Goal: Task Accomplishment & Management: Manage account settings

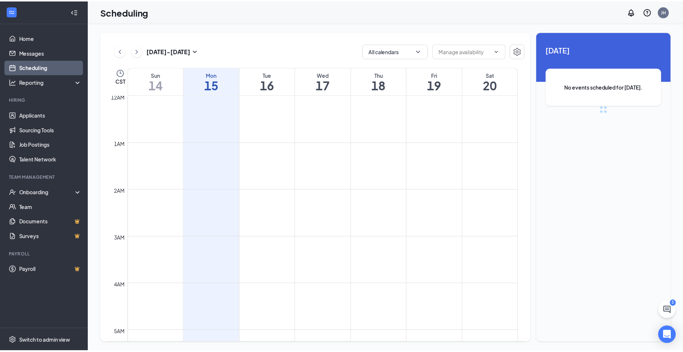
scroll to position [363, 0]
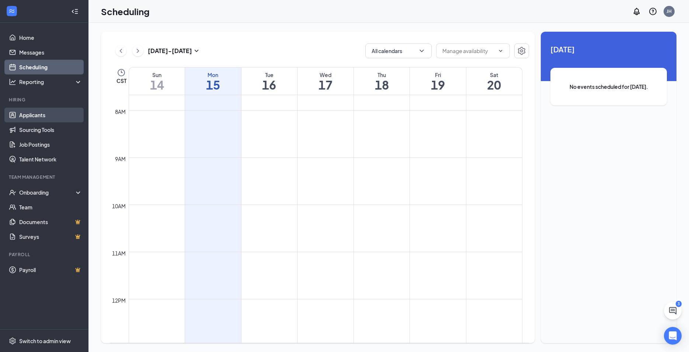
click at [34, 112] on link "Applicants" at bounding box center [50, 115] width 63 height 15
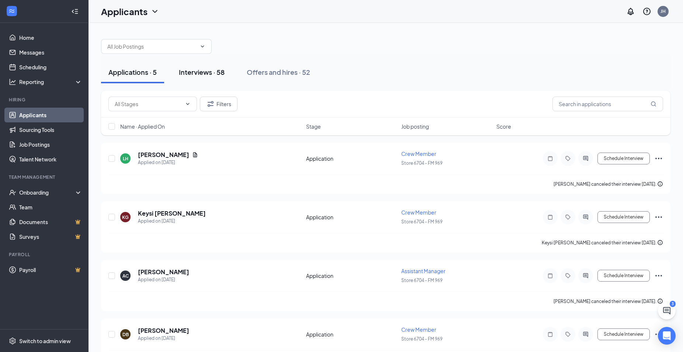
click at [192, 76] on div "Interviews · 58" at bounding box center [202, 71] width 46 height 9
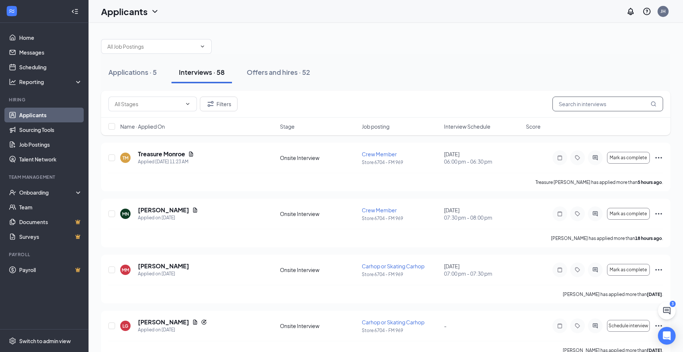
click at [603, 102] on input "text" at bounding box center [607, 104] width 111 height 15
type input "nadia"
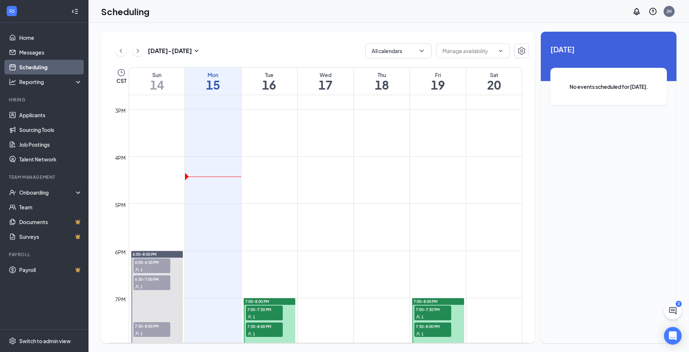
scroll to position [562, 0]
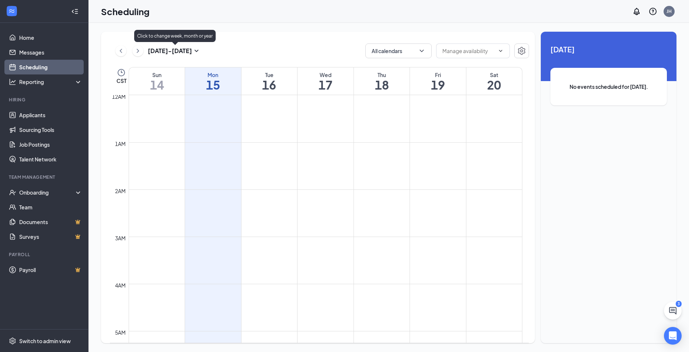
click at [197, 49] on icon "SmallChevronDown" at bounding box center [196, 50] width 9 height 9
click at [272, 42] on div "Sep 14 - Sep 20 All calendars CST Sun 14 Mon 15 Tue 16 Wed 17 Thu 18 Fri 19 Sat…" at bounding box center [318, 188] width 434 height 312
click at [533, 51] on div "Sep 14 - Sep 20 All calendars CST Sun 14 Mon 15 Tue 16 Wed 17 Thu 18 Fri 19 Sat…" at bounding box center [318, 188] width 434 height 312
click at [526, 50] on button "button" at bounding box center [521, 51] width 15 height 15
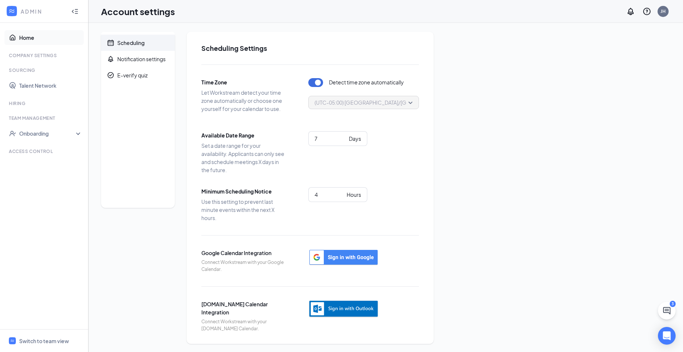
click at [33, 40] on link "Home" at bounding box center [50, 37] width 63 height 15
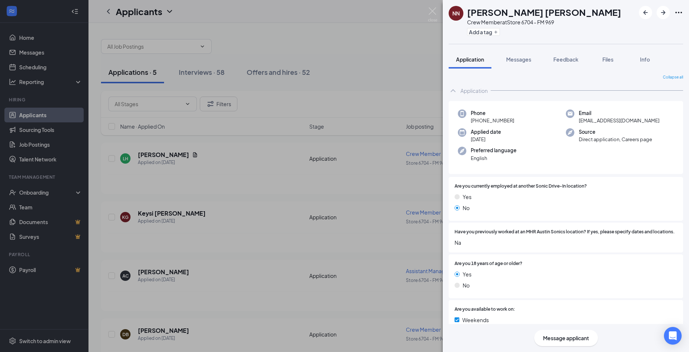
click at [376, 21] on div "NN Nadia Karely Nieto Molina Crew Member at Store 6704 - FM 969 Add a tag Appli…" at bounding box center [344, 176] width 689 height 352
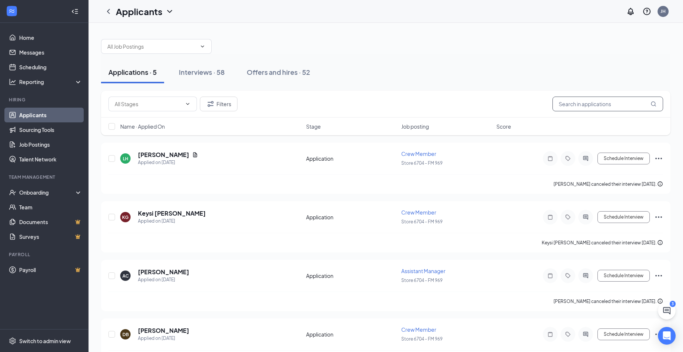
click at [588, 104] on input "text" at bounding box center [607, 104] width 111 height 15
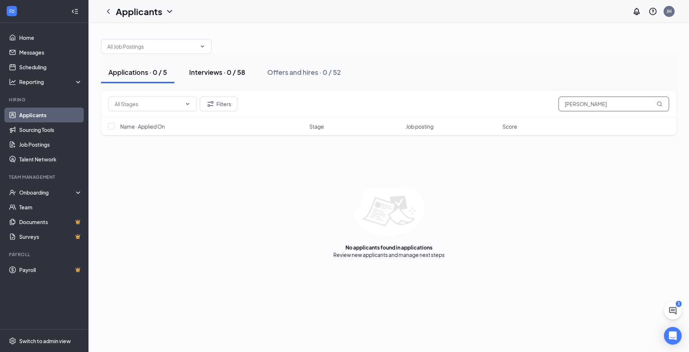
type input "Nieto"
click at [215, 73] on div "Interviews · 0 / 58" at bounding box center [217, 71] width 56 height 9
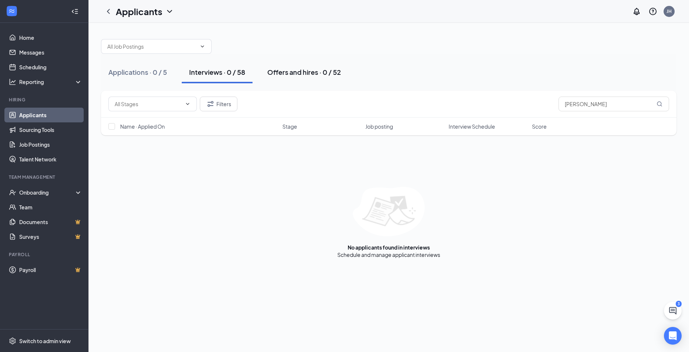
click at [299, 72] on div "Offers and hires · 0 / 52" at bounding box center [304, 71] width 74 height 9
click at [215, 67] on button "Interviews · 0 / 58" at bounding box center [217, 72] width 71 height 22
click at [588, 102] on input "Nieto" at bounding box center [614, 104] width 111 height 15
click at [36, 116] on link "Applicants" at bounding box center [50, 115] width 63 height 15
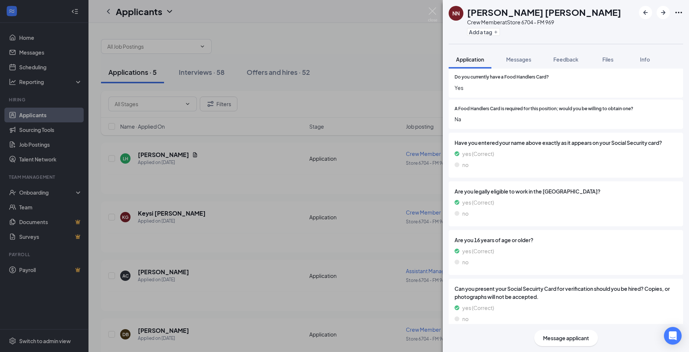
scroll to position [574, 0]
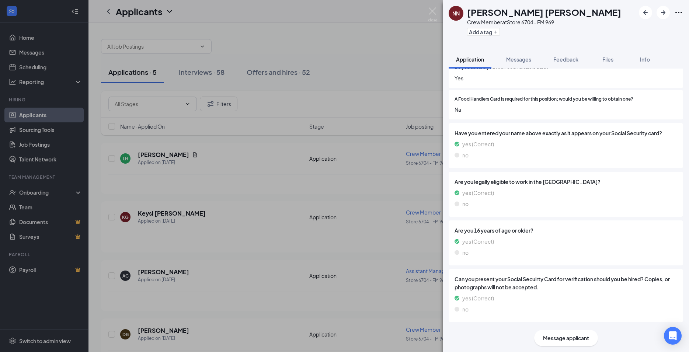
click at [570, 337] on span "Message applicant" at bounding box center [566, 338] width 46 height 8
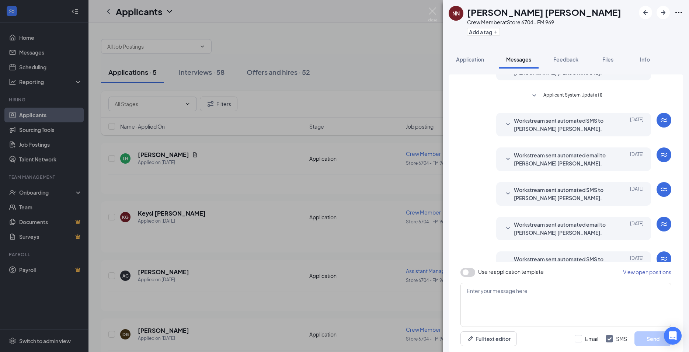
scroll to position [156, 0]
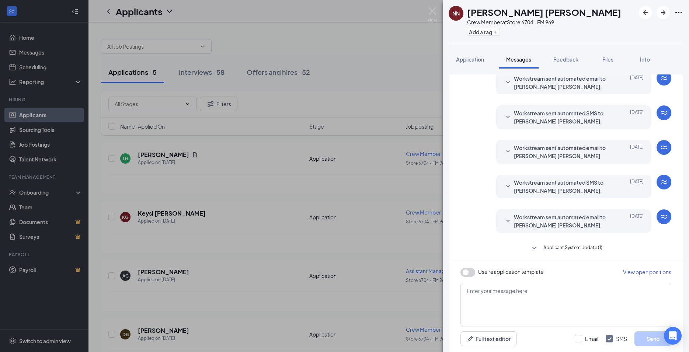
click at [644, 272] on span "View open positions" at bounding box center [647, 272] width 48 height 7
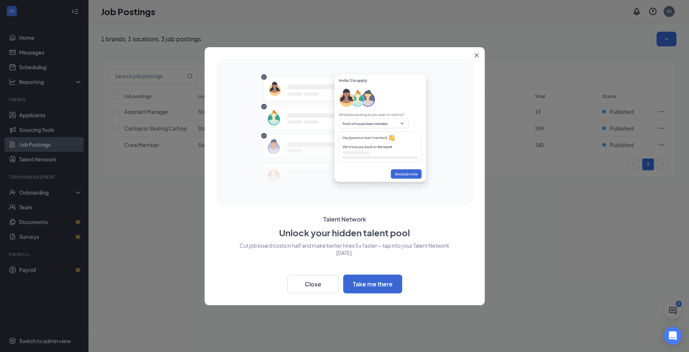
click at [477, 55] on icon "Close" at bounding box center [477, 55] width 4 height 4
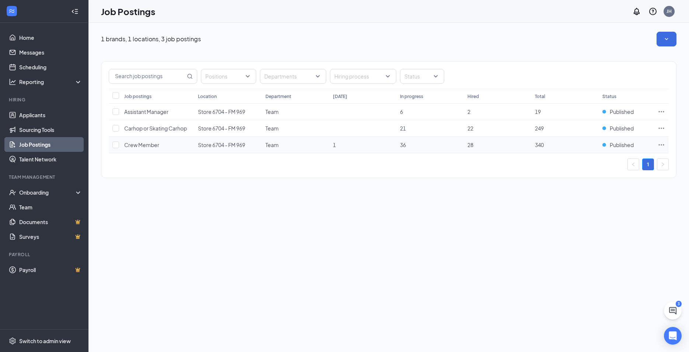
click at [319, 146] on td "Team" at bounding box center [295, 145] width 67 height 17
click at [115, 144] on input "checkbox" at bounding box center [115, 145] width 7 height 7
checkbox input "true"
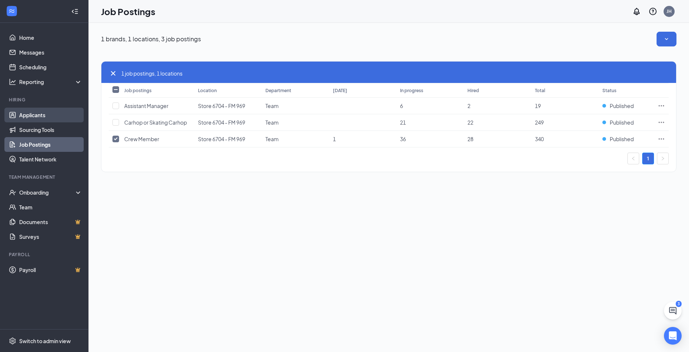
click at [33, 115] on link "Applicants" at bounding box center [50, 115] width 63 height 15
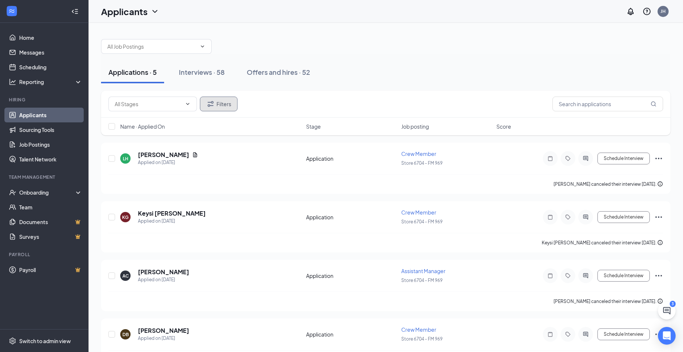
click at [216, 105] on button "Filters" at bounding box center [219, 104] width 38 height 15
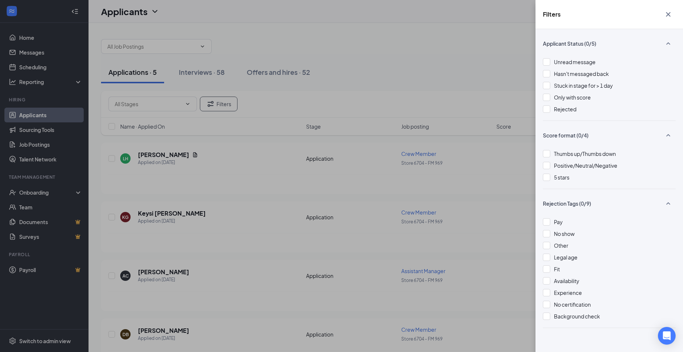
click at [369, 7] on div "Filters Applicant Status (0/5) Unread message Hasn't messaged back Stuck in sta…" at bounding box center [341, 176] width 683 height 352
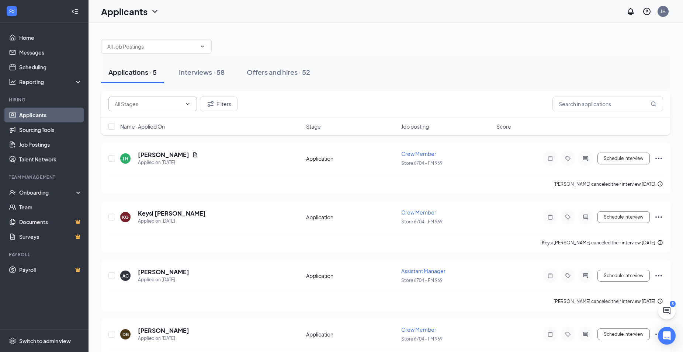
click at [159, 101] on input "text" at bounding box center [148, 104] width 67 height 8
click at [157, 117] on div "Application (76)" at bounding box center [139, 118] width 37 height 8
type input "Application (76)"
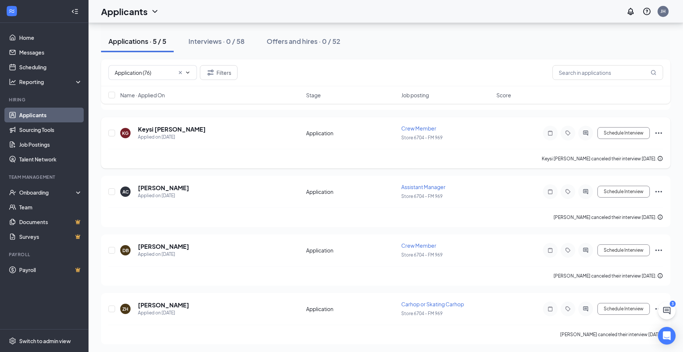
scroll to position [84, 0]
drag, startPoint x: 221, startPoint y: 39, endPoint x: 236, endPoint y: 62, distance: 27.9
click at [221, 39] on div "Interviews · 0 / 58" at bounding box center [216, 41] width 56 height 9
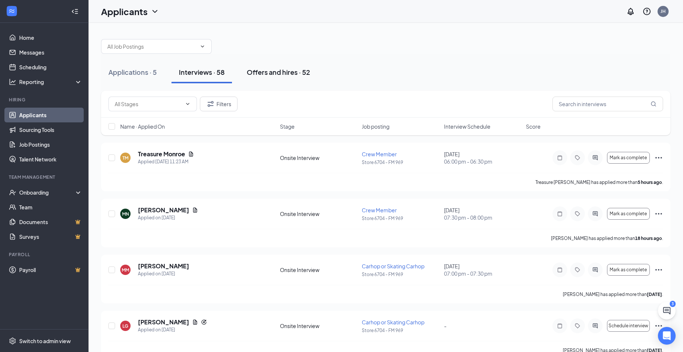
click at [273, 73] on div "Offers and hires · 52" at bounding box center [278, 71] width 63 height 9
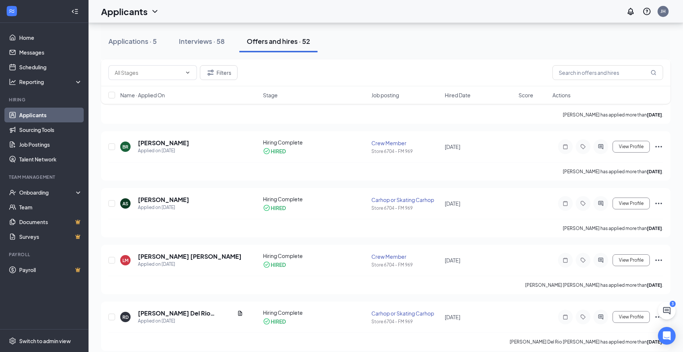
scroll to position [715, 0]
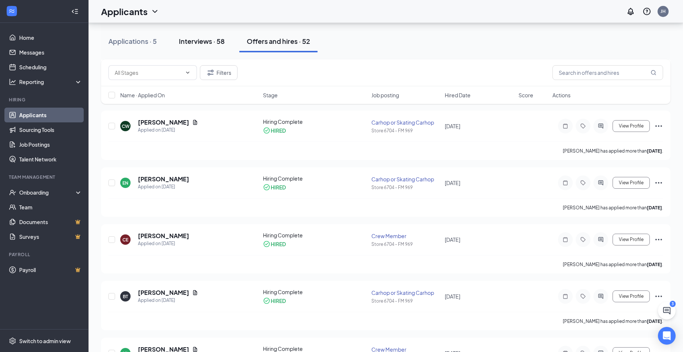
click at [205, 42] on div "Interviews · 58" at bounding box center [202, 41] width 46 height 9
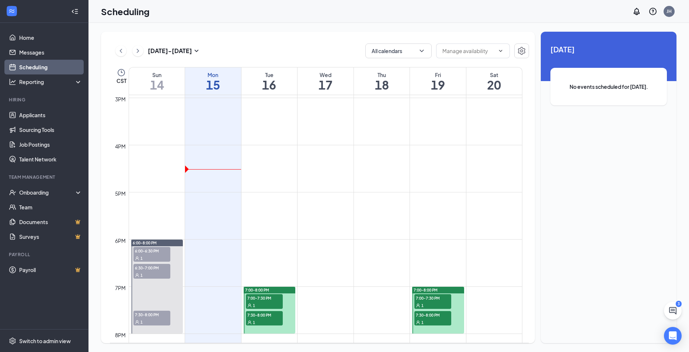
scroll to position [801, 0]
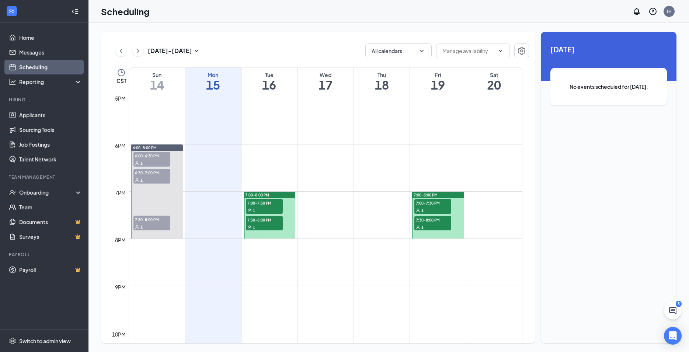
click at [428, 204] on span "7:00-7:30 PM" at bounding box center [433, 202] width 37 height 7
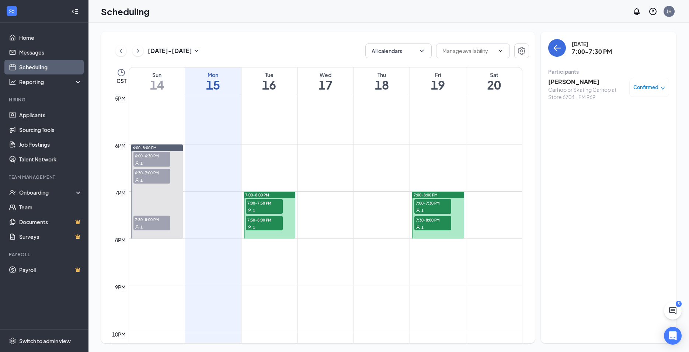
click at [420, 209] on icon "User" at bounding box center [418, 210] width 4 height 4
click at [418, 210] on icon "User" at bounding box center [418, 210] width 4 height 4
click at [391, 187] on td at bounding box center [326, 186] width 394 height 12
click at [424, 205] on link "7:00-8:00 PM 7:00-7:30 PM 1 7:30-8:00 PM 1" at bounding box center [438, 214] width 54 height 47
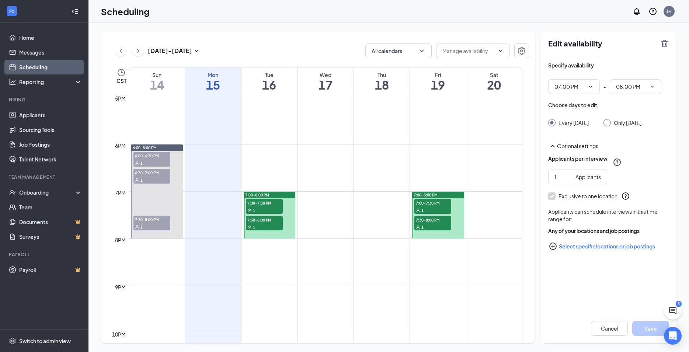
click at [429, 221] on link "7:00-8:00 PM 7:00-7:30 PM 1 7:30-8:00 PM 1" at bounding box center [438, 214] width 54 height 47
click at [259, 194] on span "7:00-8:00 PM" at bounding box center [257, 195] width 24 height 5
type input "07:00 PM"
type input "08:00 PM"
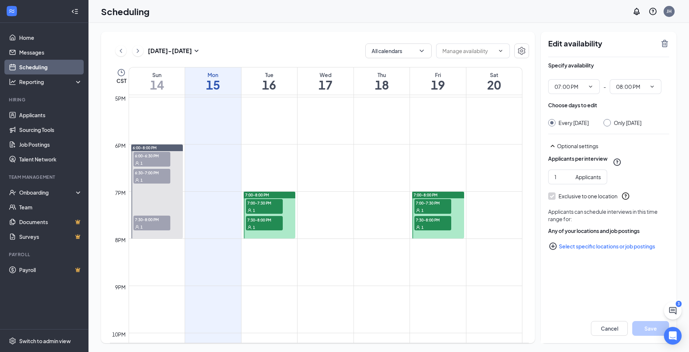
click at [256, 223] on span "7:30-8:00 PM" at bounding box center [264, 219] width 37 height 7
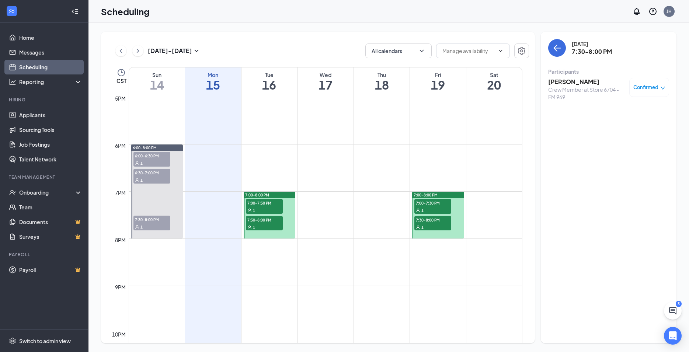
click at [260, 207] on div "1" at bounding box center [264, 210] width 37 height 7
click at [441, 204] on link "7:00-8:00 PM 7:00-7:30 PM 1 7:30-8:00 PM 1" at bounding box center [438, 214] width 54 height 47
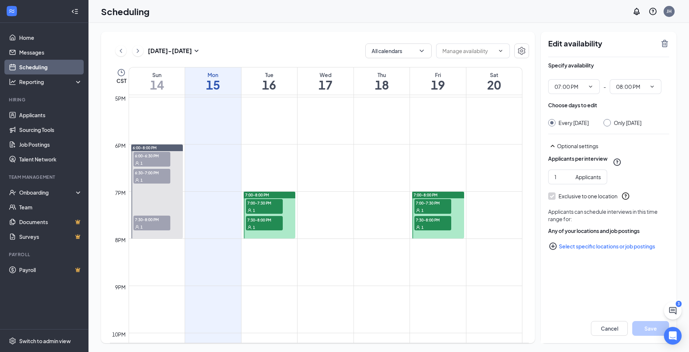
click at [441, 204] on link "7:00-8:00 PM 7:00-7:30 PM 1 7:30-8:00 PM 1" at bounding box center [438, 214] width 54 height 47
click at [434, 223] on link "7:00-8:00 PM 7:00-7:30 PM 1 7:30-8:00 PM 1" at bounding box center [438, 214] width 54 height 47
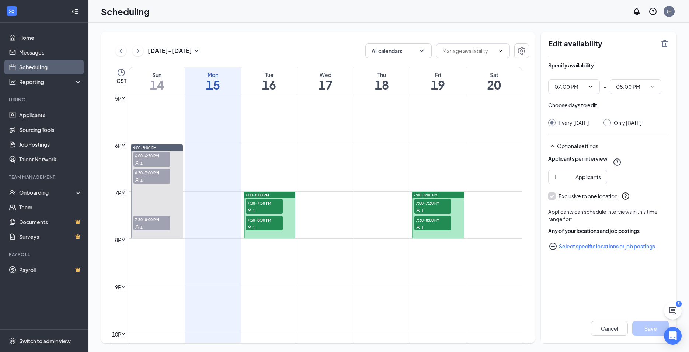
click at [434, 222] on link "7:00-8:00 PM 7:00-7:30 PM 1 7:30-8:00 PM 1" at bounding box center [438, 214] width 54 height 47
click at [145, 157] on span "6:00-6:30 PM" at bounding box center [152, 155] width 37 height 7
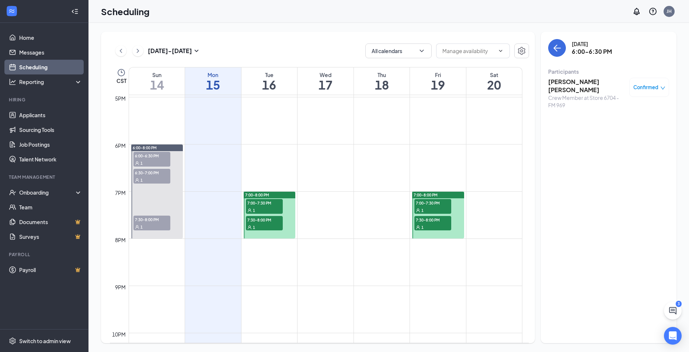
click at [145, 183] on div "1" at bounding box center [152, 179] width 37 height 7
click at [149, 221] on span "7:30-8:00 PM" at bounding box center [152, 219] width 37 height 7
click at [430, 206] on link "7:00-8:00 PM 7:00-7:30 PM 1 7:30-8:00 PM 1" at bounding box center [438, 214] width 54 height 47
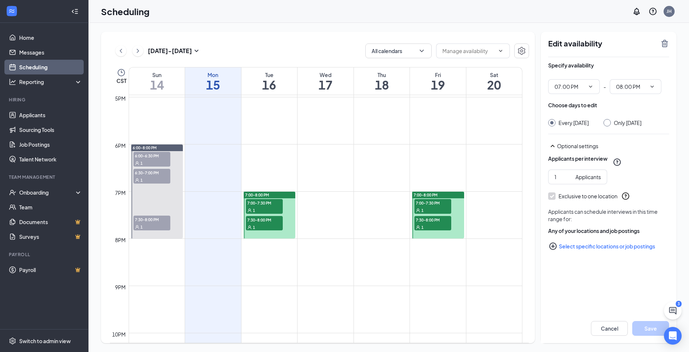
click at [430, 206] on link "7:00-8:00 PM 7:00-7:30 PM 1 7:30-8:00 PM 1" at bounding box center [438, 214] width 54 height 47
click at [588, 177] on div "Applicants" at bounding box center [588, 177] width 25 height 8
click at [431, 226] on div "1" at bounding box center [433, 226] width 37 height 7
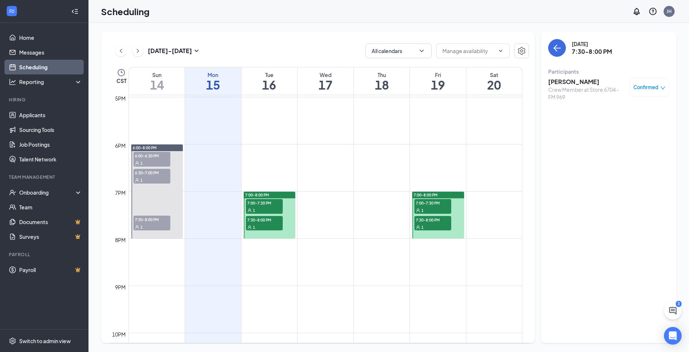
click at [433, 206] on span "7:00-7:30 PM" at bounding box center [433, 202] width 37 height 7
click at [268, 222] on span "7:30-8:00 PM" at bounding box center [264, 219] width 37 height 7
click at [263, 202] on span "7:00-7:30 PM" at bounding box center [264, 202] width 37 height 7
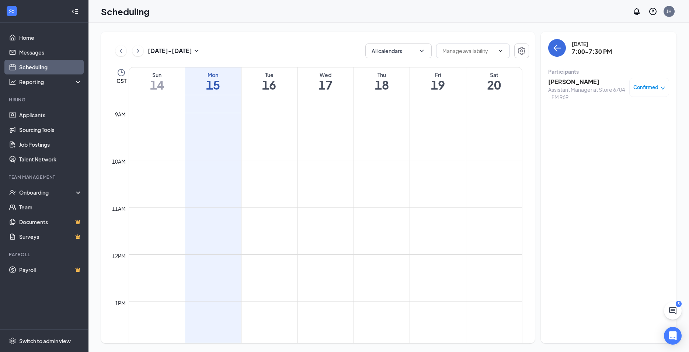
scroll to position [367, 0]
